Goal: Task Accomplishment & Management: Manage account settings

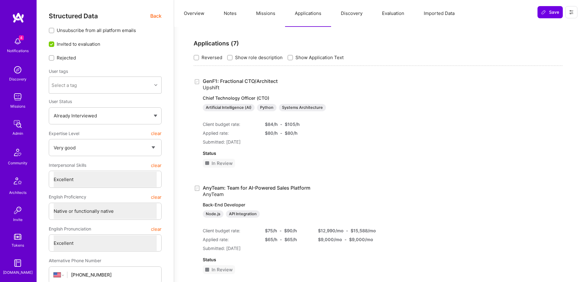
select select "5"
select select "7"
select select "US"
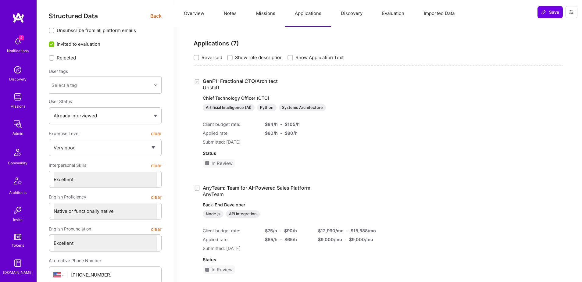
select select "Right Now"
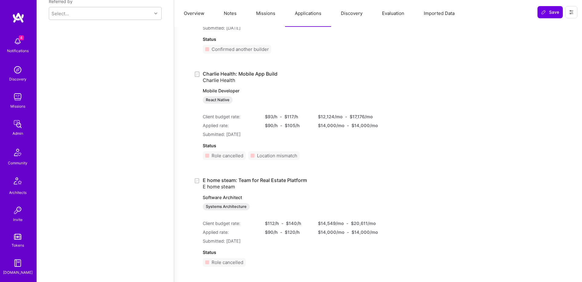
scroll to position [107, 0]
click at [18, 210] on img at bounding box center [18, 209] width 12 height 12
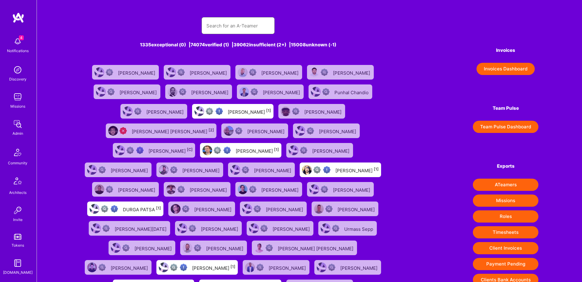
click at [236, 28] on input "text" at bounding box center [237, 26] width 63 height 16
paste input "gdesalterain@gmail.com"
type input "gdesalterain@gmail.com"
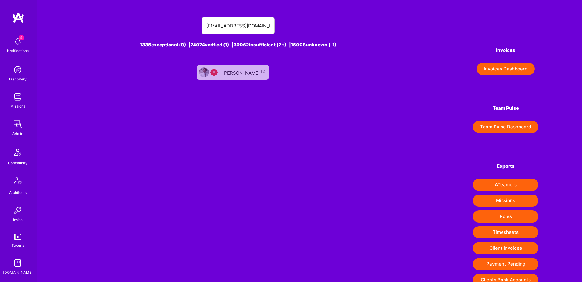
click at [237, 74] on div "Gonzalo de Salterain [2]" at bounding box center [245, 72] width 44 height 8
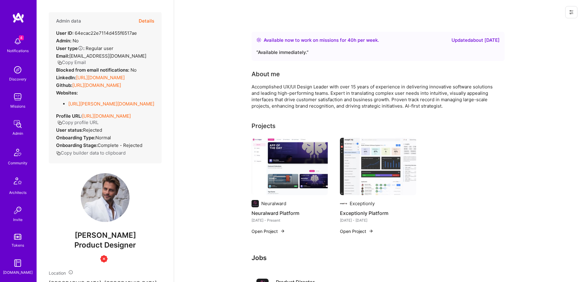
click at [571, 17] on button at bounding box center [571, 12] width 12 height 12
click at [534, 41] on button "Delete User" at bounding box center [549, 42] width 56 height 16
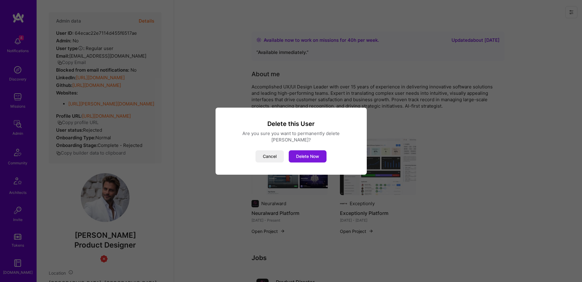
click at [312, 156] on button "Delete Now" at bounding box center [308, 156] width 38 height 12
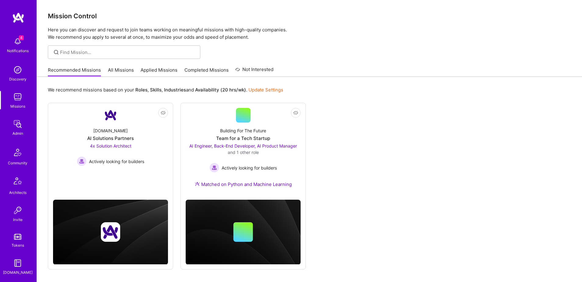
scroll to position [107, 0]
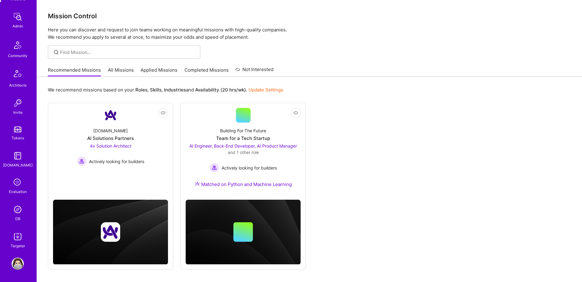
click at [17, 215] on img at bounding box center [18, 209] width 12 height 12
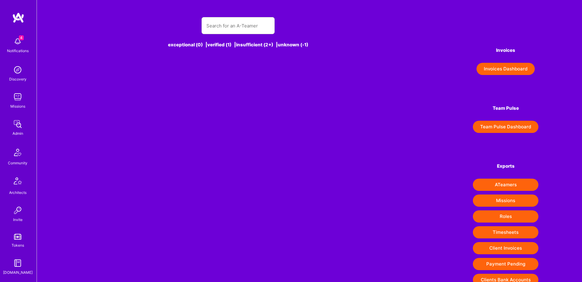
click at [243, 33] on div at bounding box center [238, 25] width 73 height 17
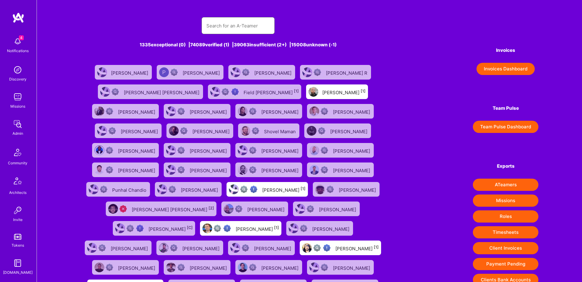
paste input "[PERSON_NAME]"
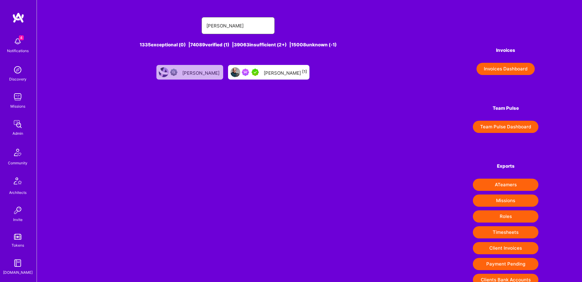
type input "[PERSON_NAME]"
click at [259, 75] on div at bounding box center [252, 72] width 20 height 7
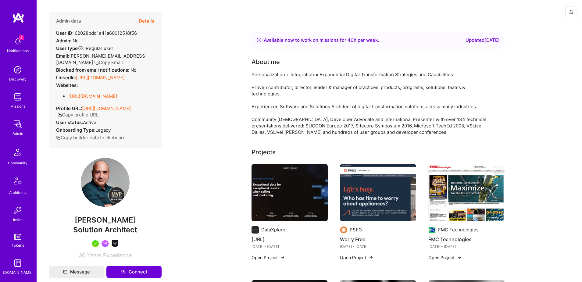
click at [151, 21] on button "Details" at bounding box center [147, 21] width 16 height 18
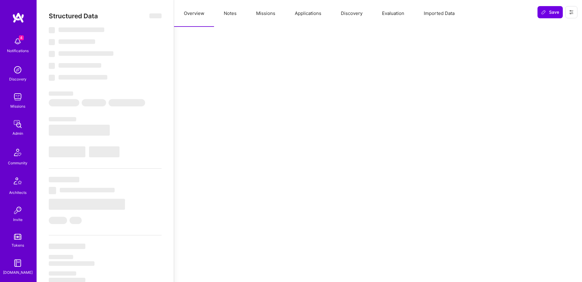
select select "Right Now"
select select "5"
select select "4"
select select "7"
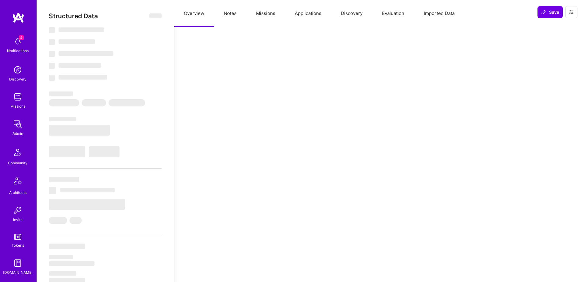
select select "US"
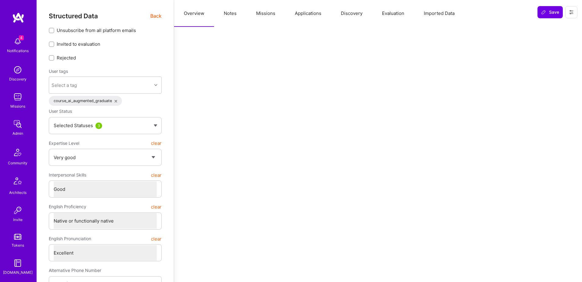
click at [269, 11] on button "Missions" at bounding box center [265, 13] width 39 height 27
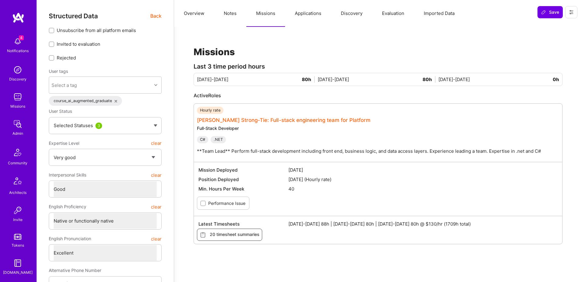
click at [247, 119] on link "[PERSON_NAME] Strong-Tie: Full-stack engineering team for Platform" at bounding box center [284, 120] width 174 height 6
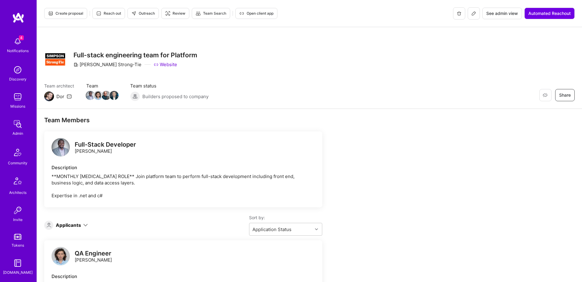
click at [500, 15] on span "See admin view" at bounding box center [502, 13] width 32 height 6
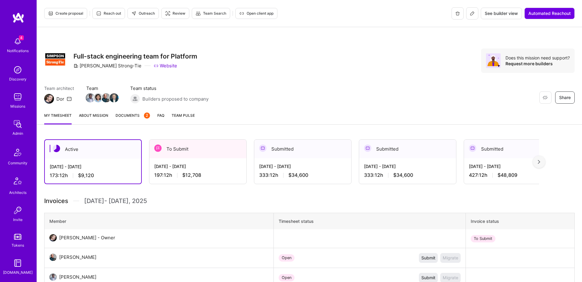
click at [205, 165] on div "[DATE] - [DATE]" at bounding box center [197, 166] width 87 height 6
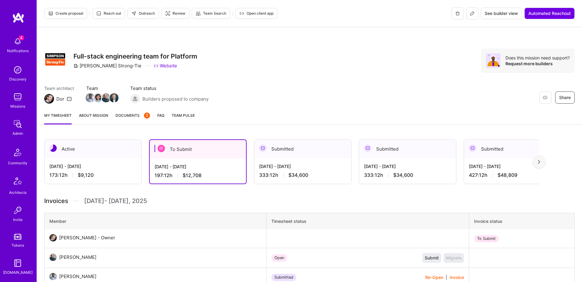
click at [126, 117] on span "Documents 2" at bounding box center [133, 115] width 34 height 6
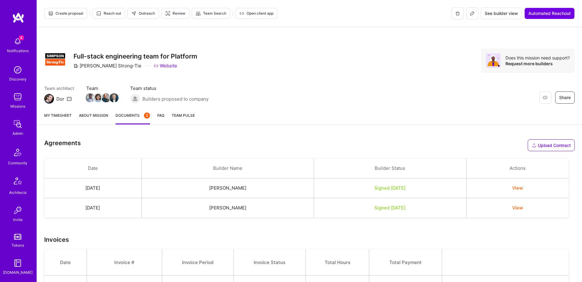
click at [159, 116] on link "FAQ" at bounding box center [160, 118] width 7 height 12
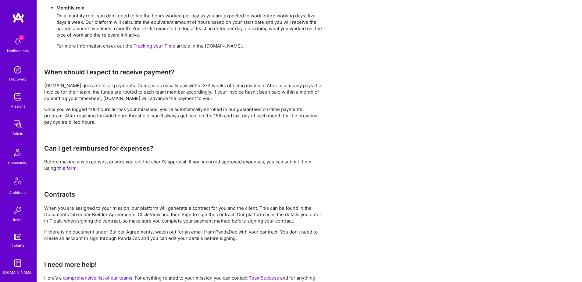
scroll to position [475, 0]
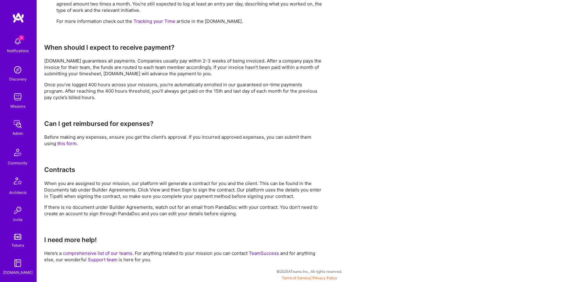
click at [248, 96] on p "Once you’ve logged 400 hours across your missions, you’re automatically enrolle…" at bounding box center [183, 90] width 278 height 19
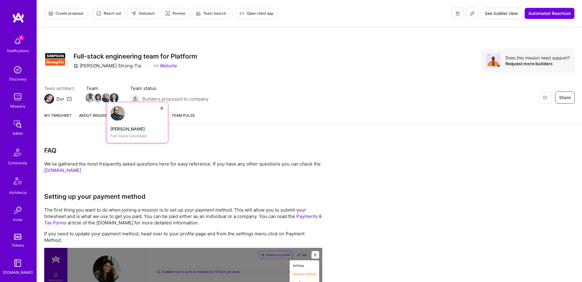
click at [105, 99] on img at bounding box center [106, 97] width 9 height 9
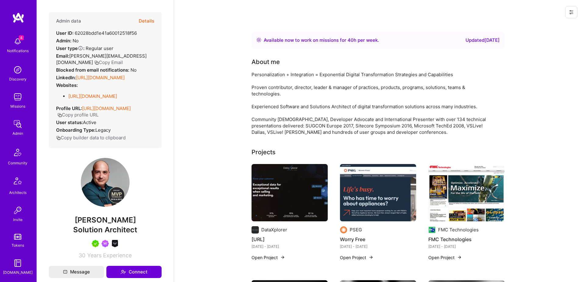
click at [572, 16] on button at bounding box center [571, 12] width 12 height 12
click at [541, 26] on button "Login as [PERSON_NAME]" at bounding box center [545, 26] width 64 height 16
